Goal: Check status: Check status

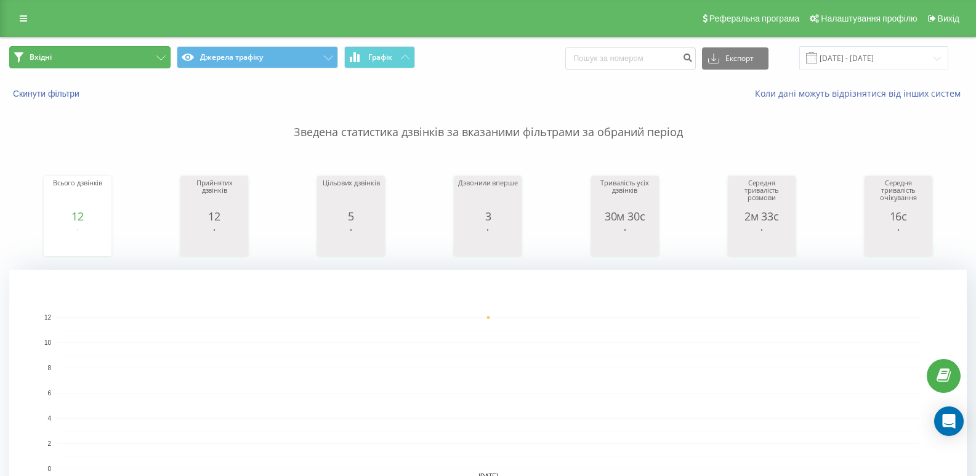
click at [82, 58] on button "Вхідні" at bounding box center [89, 57] width 161 height 22
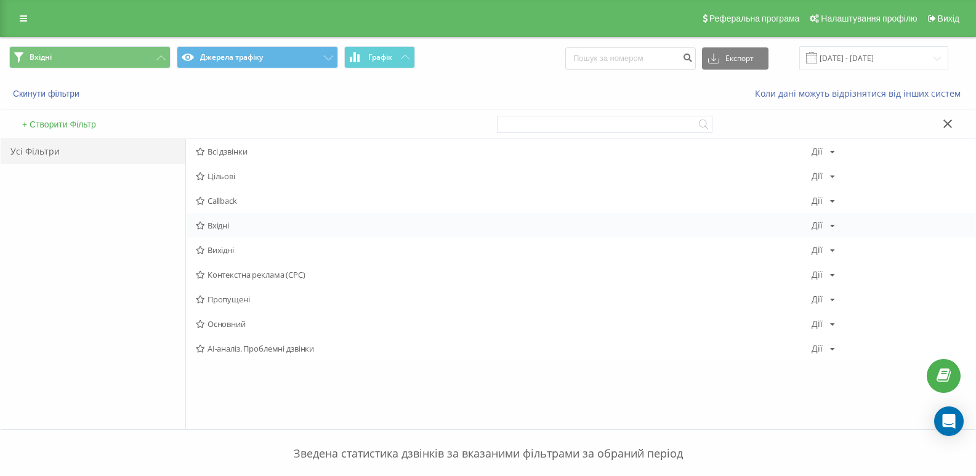
click at [214, 229] on span "Вхідні" at bounding box center [504, 225] width 616 height 9
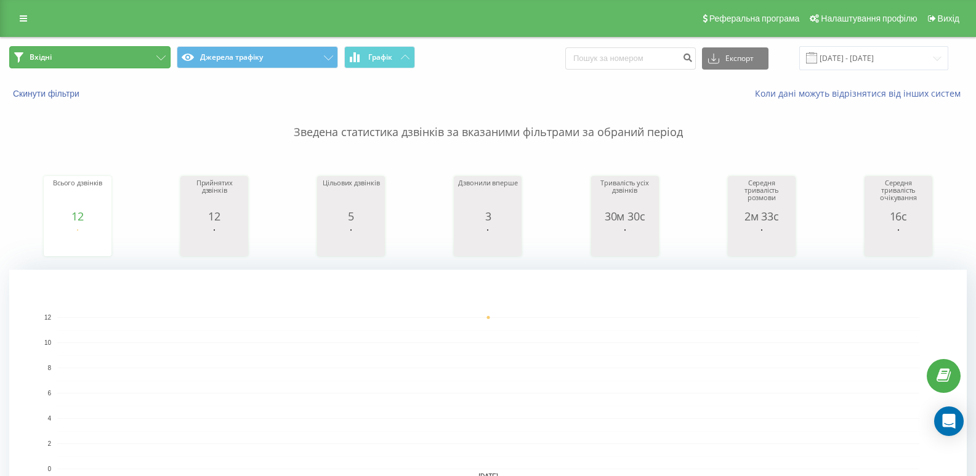
click at [150, 66] on button "Вхідні" at bounding box center [89, 57] width 161 height 22
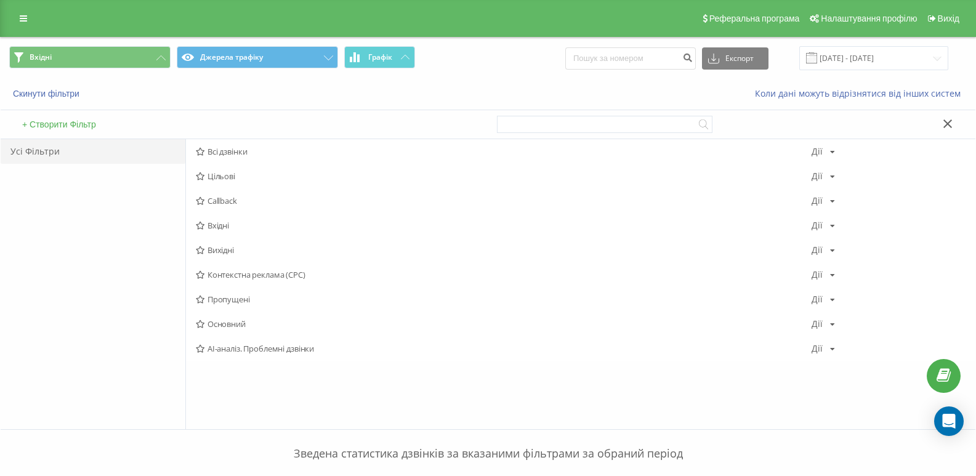
click at [242, 251] on span "Вихідні" at bounding box center [504, 250] width 616 height 9
